Goal: Transaction & Acquisition: Complete application form

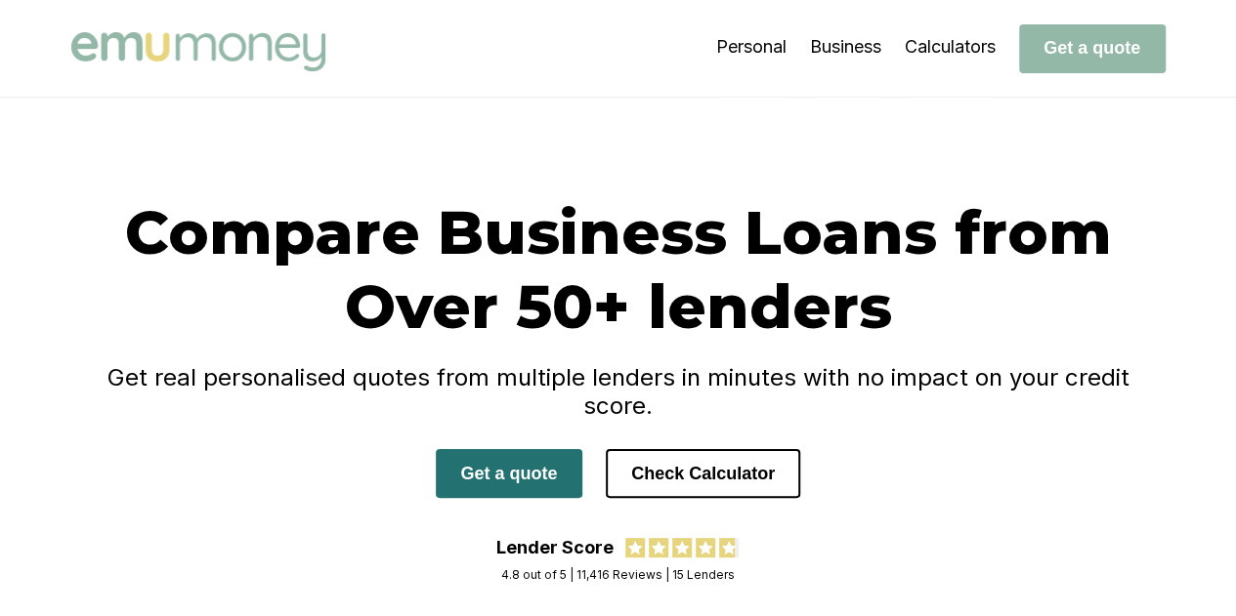
click at [508, 449] on button "Get a quote" at bounding box center [509, 473] width 147 height 49
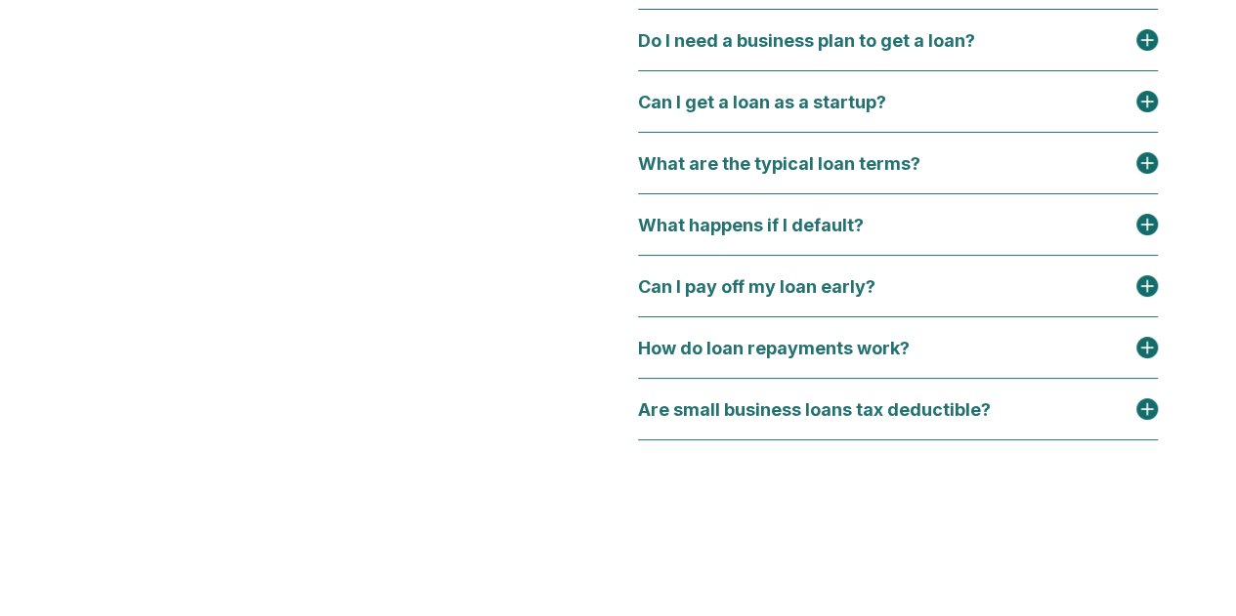
scroll to position [9842, 0]
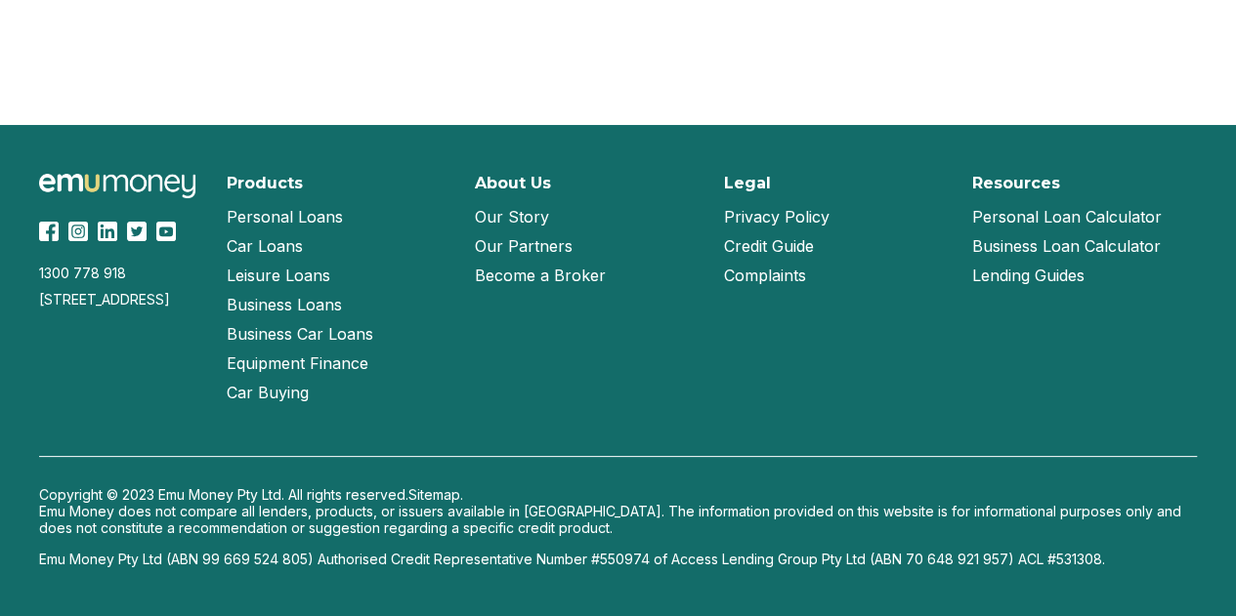
click at [534, 245] on link "Our Partners" at bounding box center [524, 245] width 98 height 29
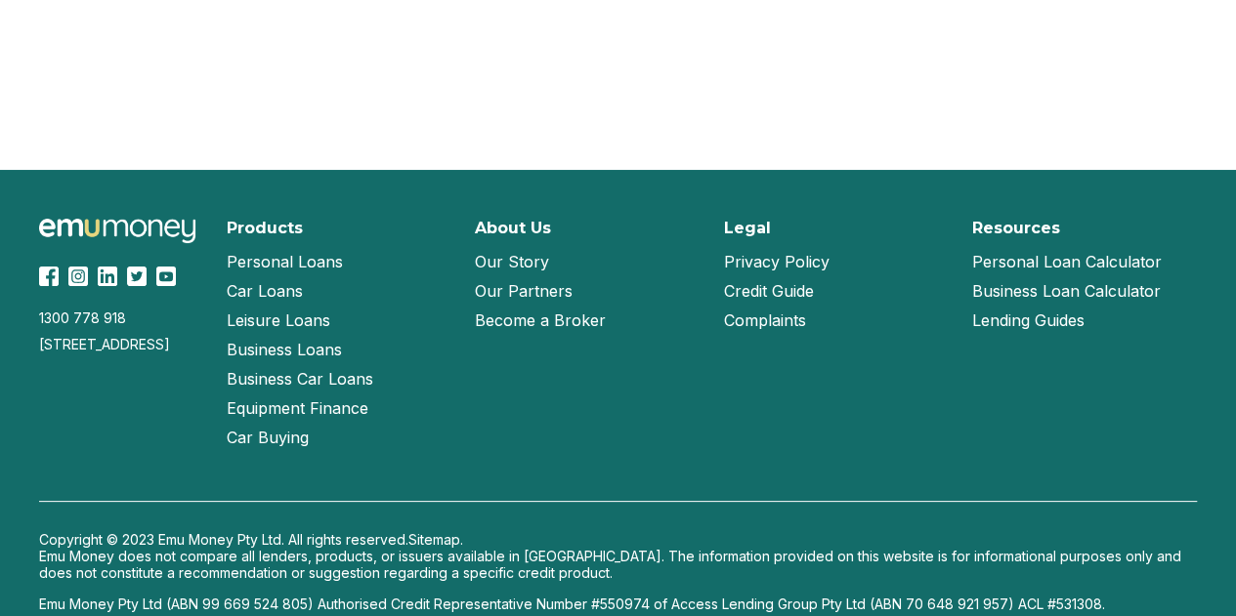
scroll to position [2055, 0]
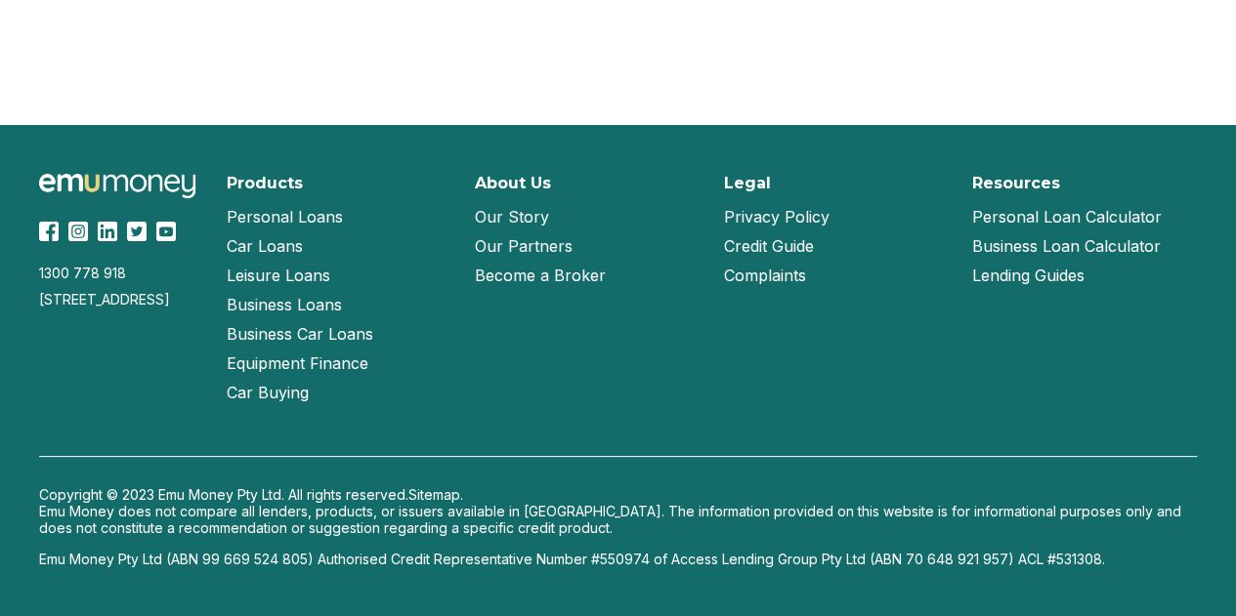
click at [524, 281] on link "Become a Broker" at bounding box center [540, 275] width 131 height 29
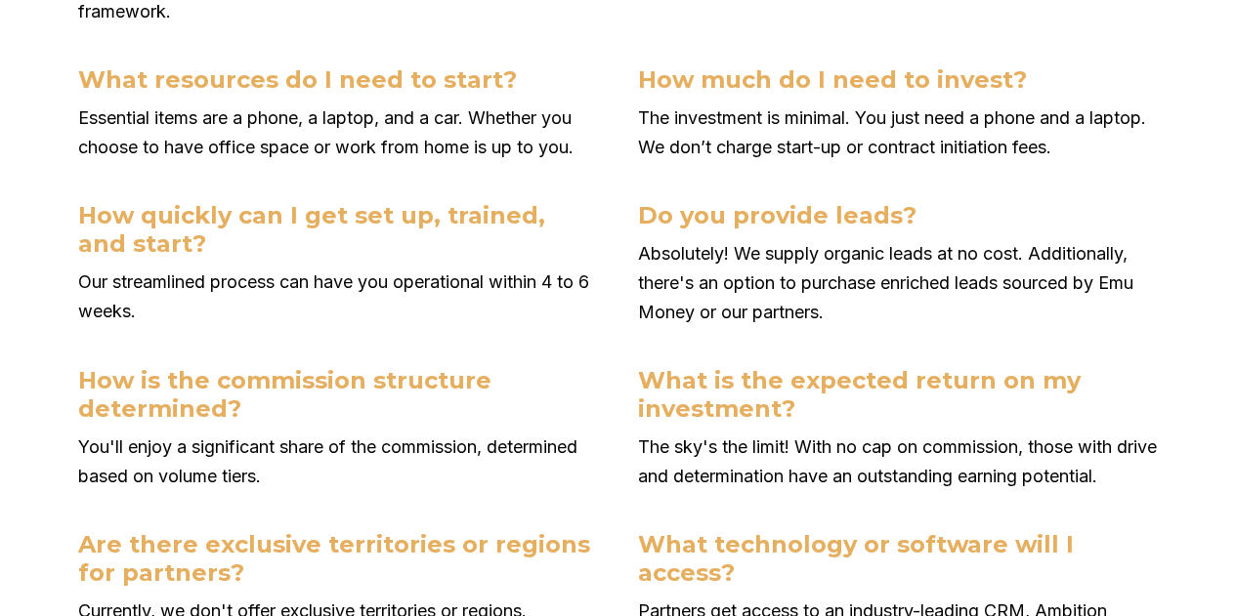
scroll to position [8302, 0]
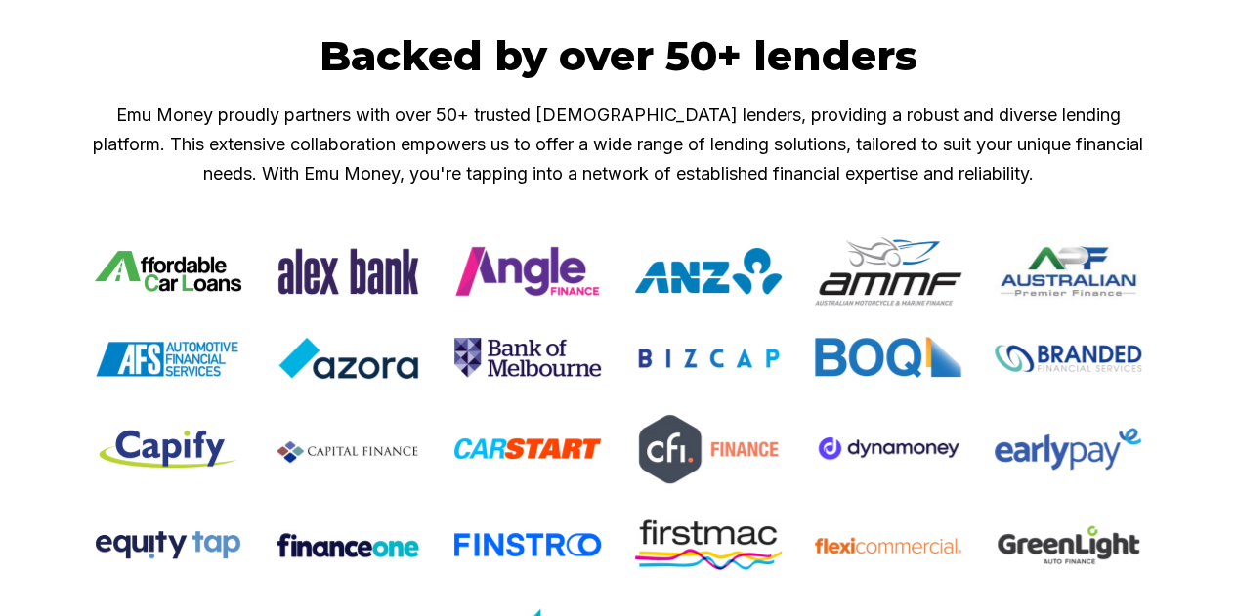
scroll to position [785, 0]
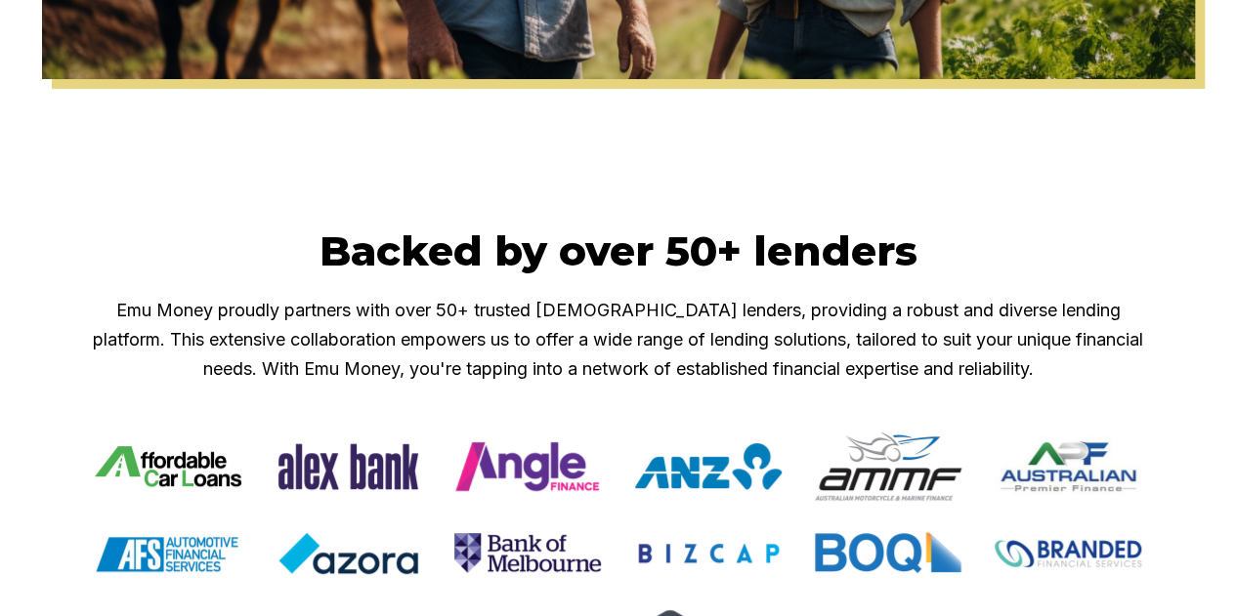
drag, startPoint x: 1187, startPoint y: 409, endPoint x: 787, endPoint y: 177, distance: 462.2
click at [787, 177] on div at bounding box center [618, 152] width 1236 height 147
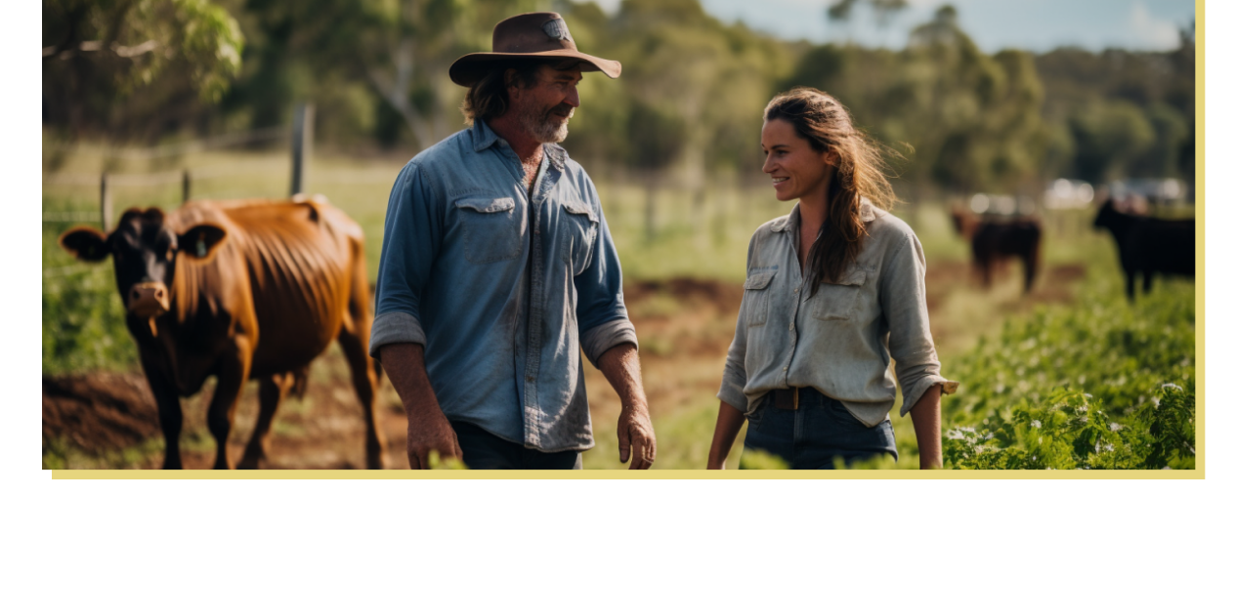
scroll to position [199, 0]
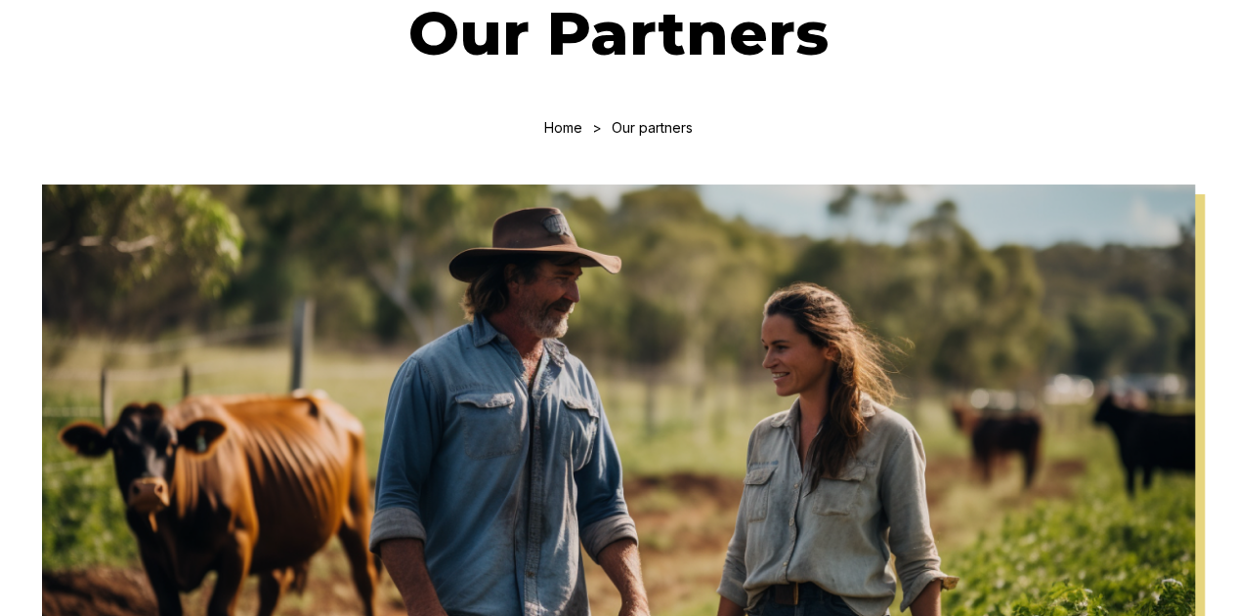
drag, startPoint x: 995, startPoint y: 91, endPoint x: 799, endPoint y: 123, distance: 199.0
click at [799, 123] on div "Our Partners Home > Our partners" at bounding box center [618, 66] width 1094 height 140
click at [561, 122] on link "Home" at bounding box center [563, 127] width 38 height 17
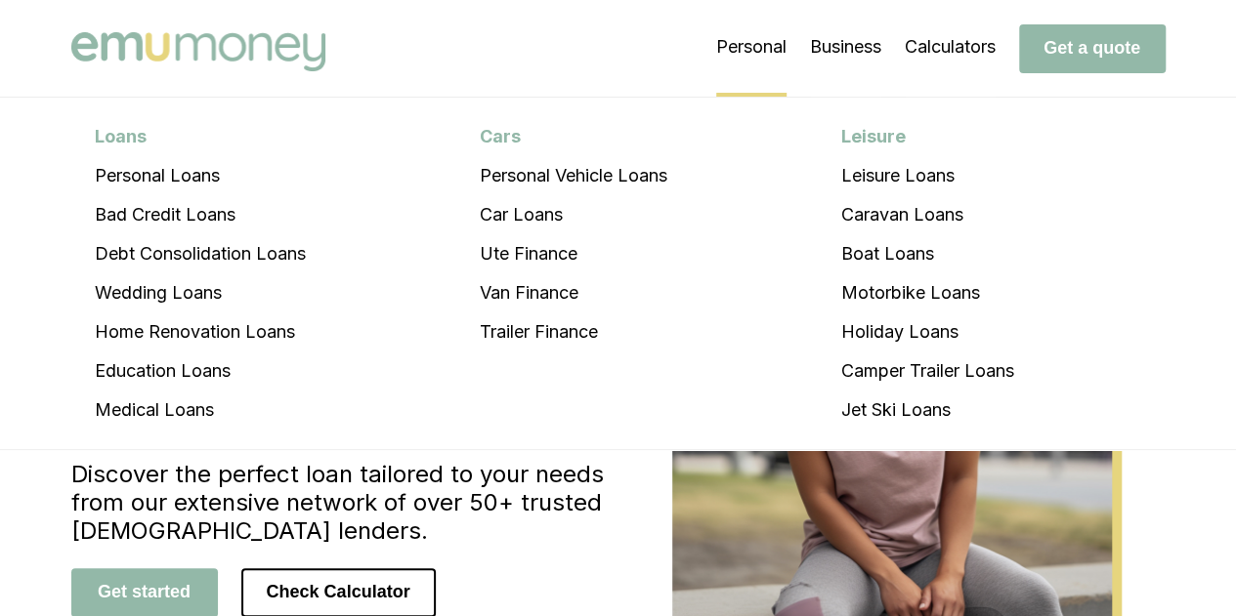
drag, startPoint x: 50, startPoint y: 1, endPoint x: 28, endPoint y: 123, distance: 124.0
click at [28, 123] on div "Loans Personal Loans Bad Credit Loans Debt Consolidation Loans Wedding Loans Ho…" at bounding box center [618, 274] width 1236 height 353
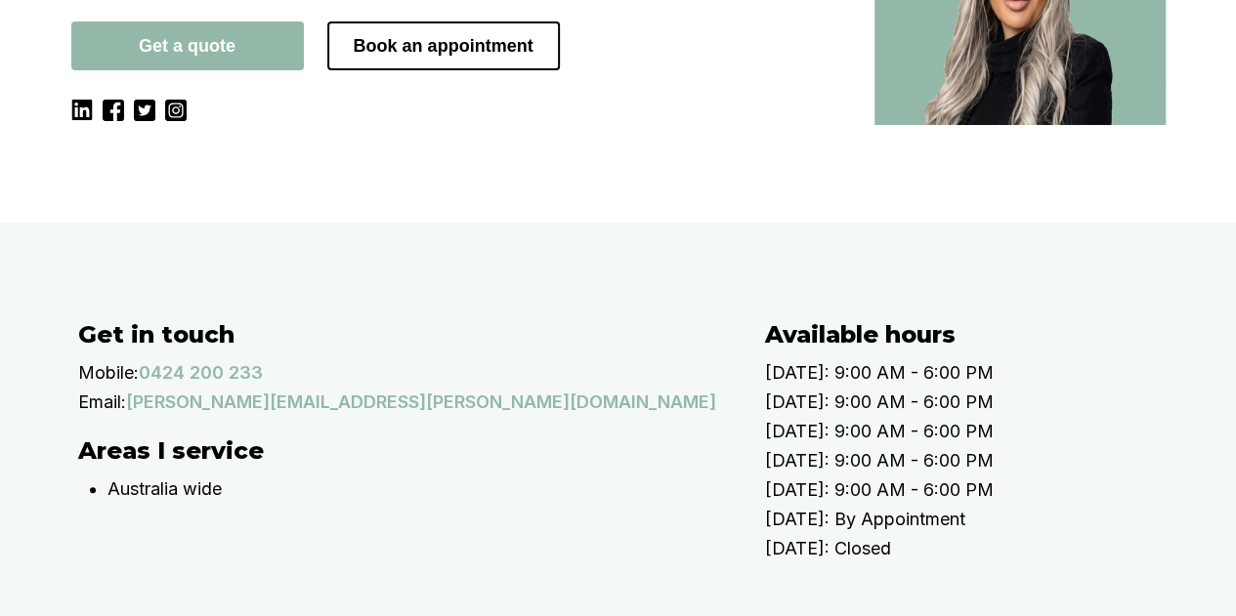
scroll to position [328, 0]
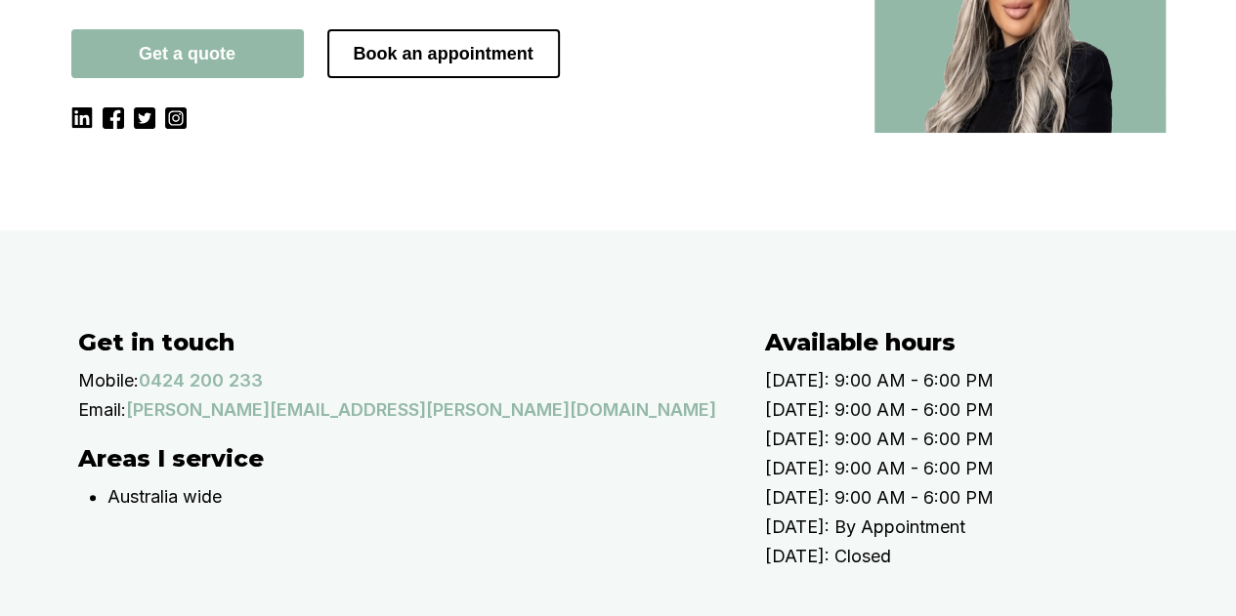
click at [874, 132] on img at bounding box center [1019, 0] width 291 height 266
click at [874, 133] on img at bounding box center [1019, 0] width 291 height 266
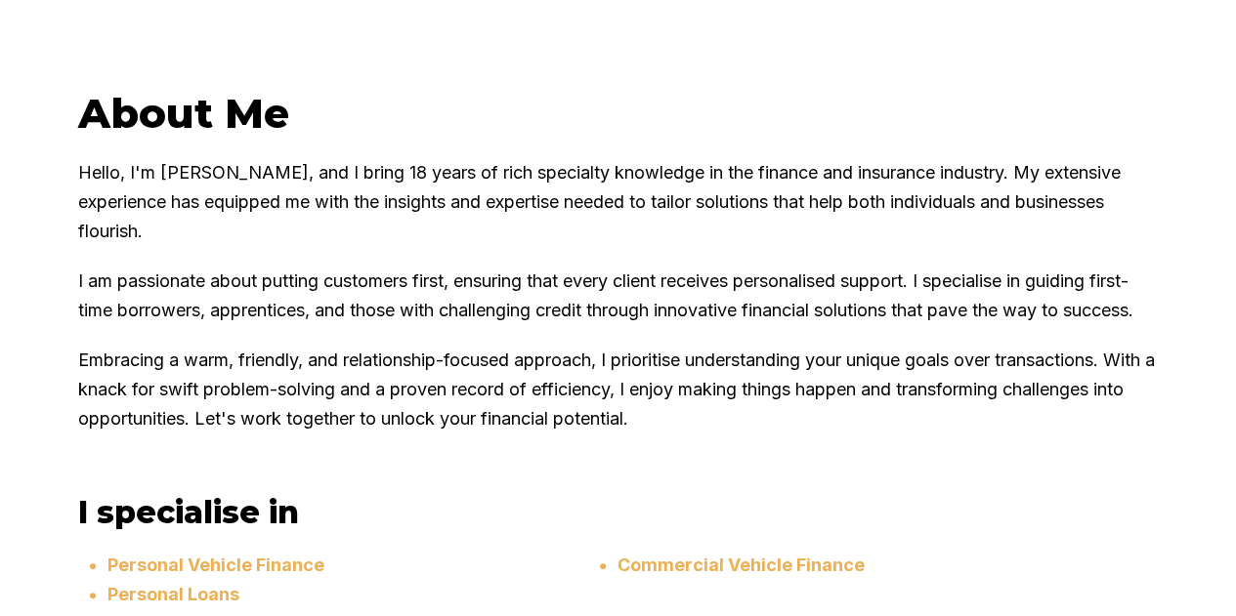
scroll to position [1012, 0]
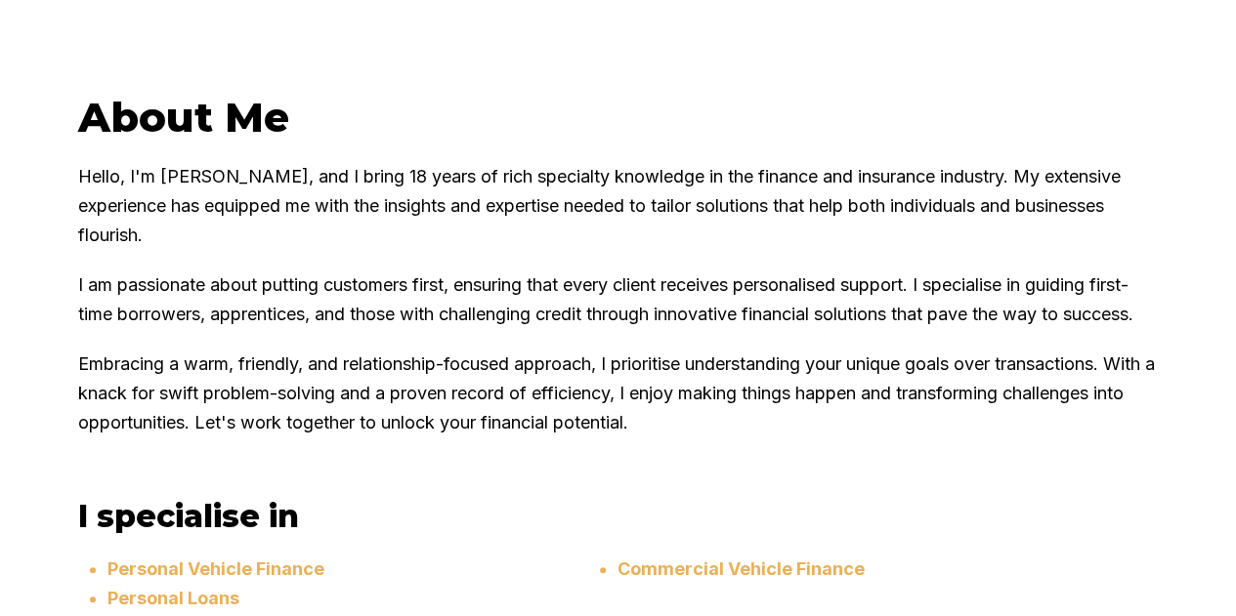
click at [213, 143] on h2 "About Me" at bounding box center [617, 117] width 1079 height 51
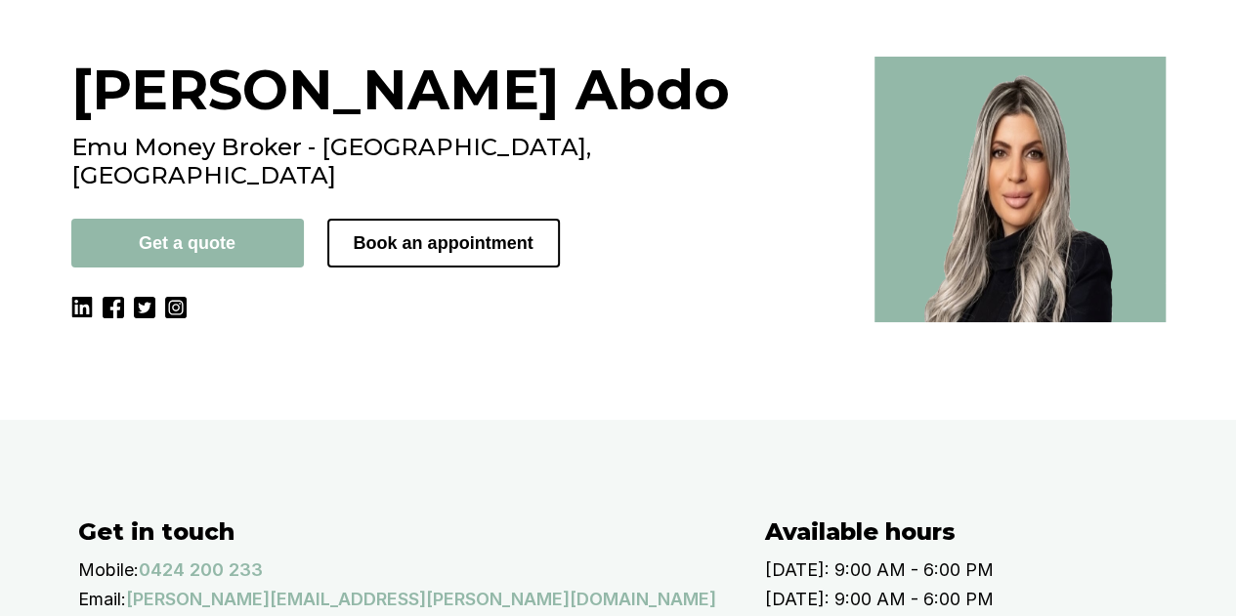
scroll to position [133, 0]
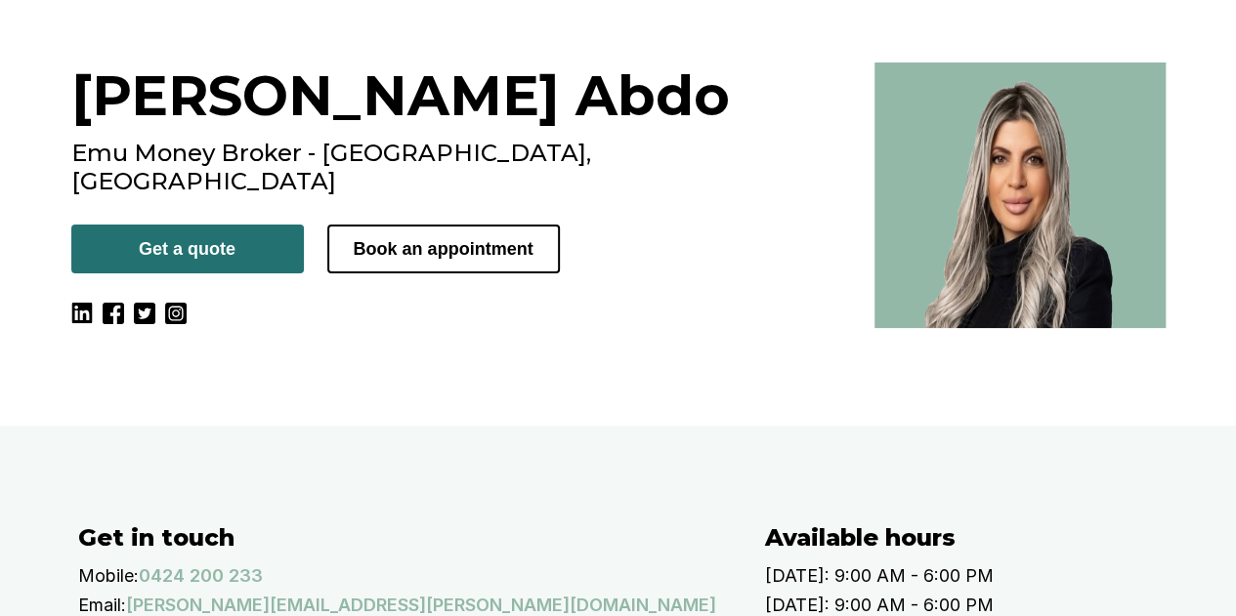
click at [211, 225] on button "Get a quote" at bounding box center [187, 249] width 232 height 49
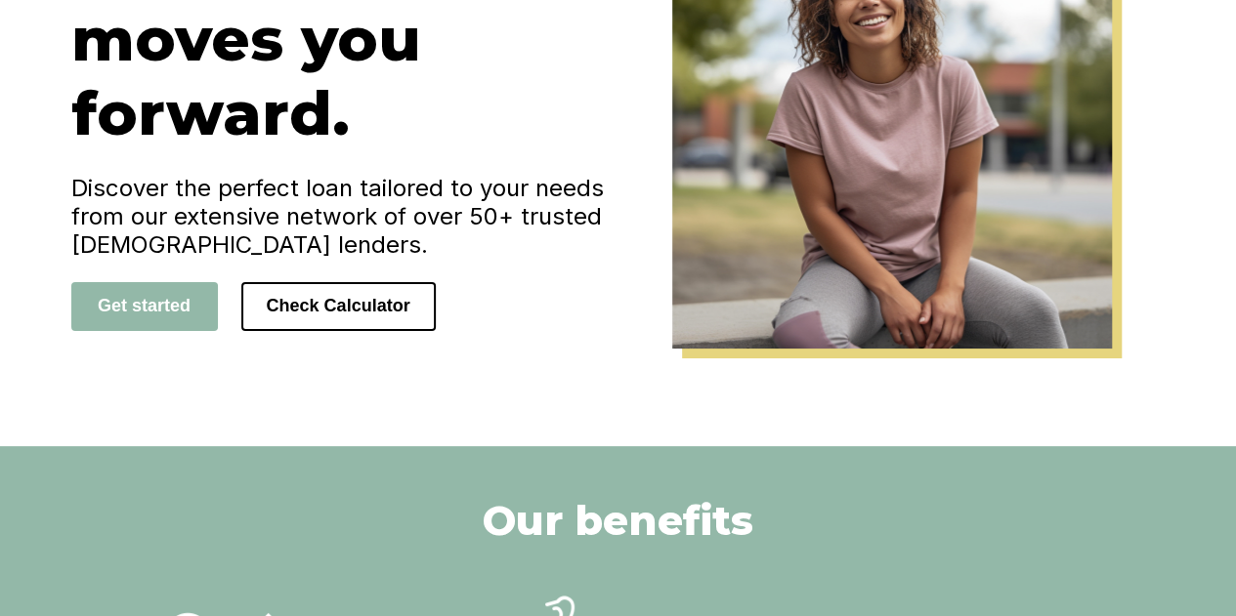
scroll to position [391, 0]
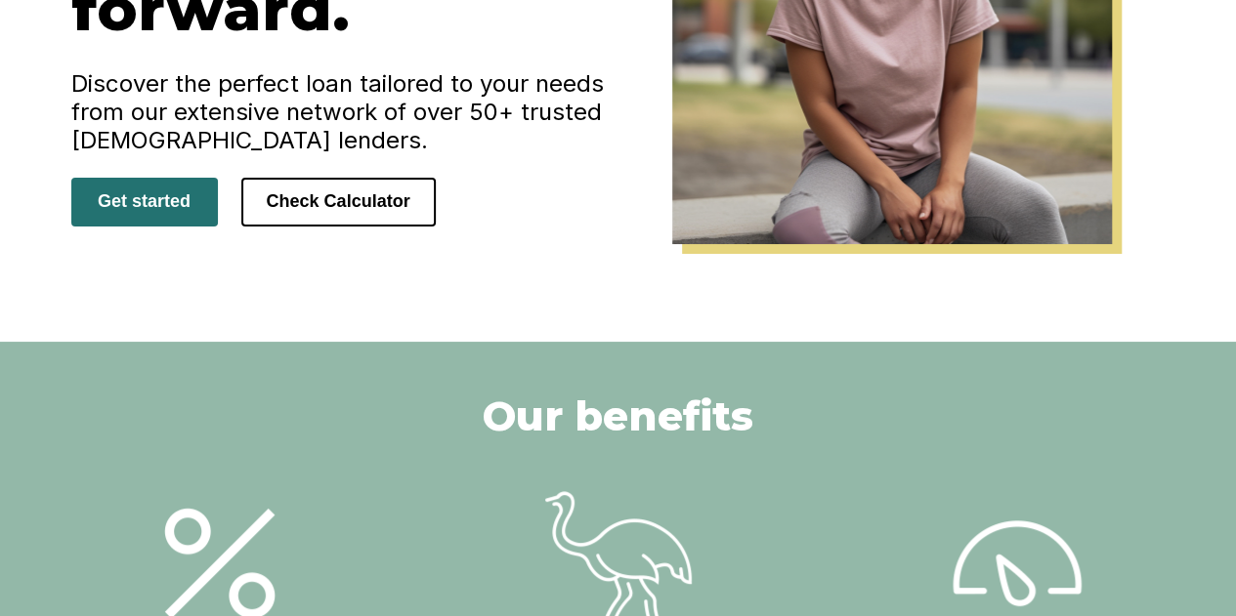
click at [138, 198] on button "Get started" at bounding box center [144, 202] width 147 height 49
